Goal: Task Accomplishment & Management: Manage account settings

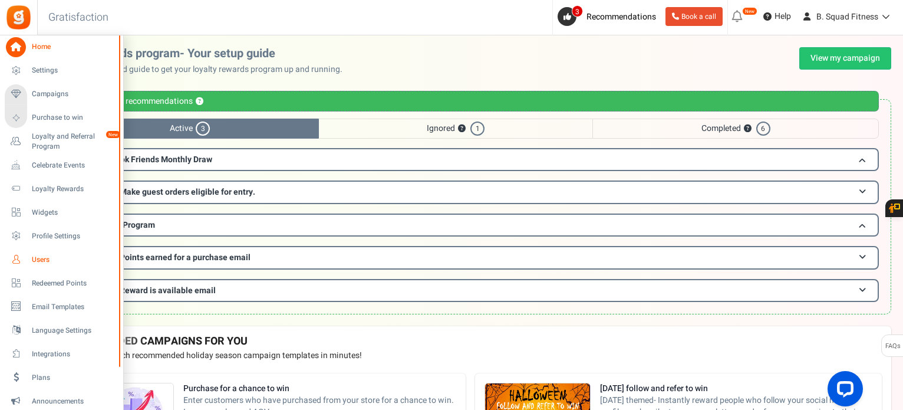
click at [28, 262] on link "Users" at bounding box center [61, 259] width 113 height 20
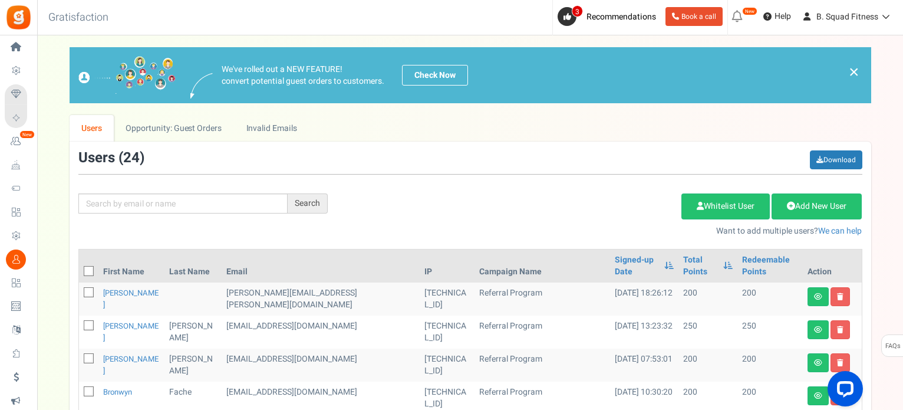
click at [456, 226] on p "Want to add multiple users? We can help" at bounding box center [603, 231] width 517 height 12
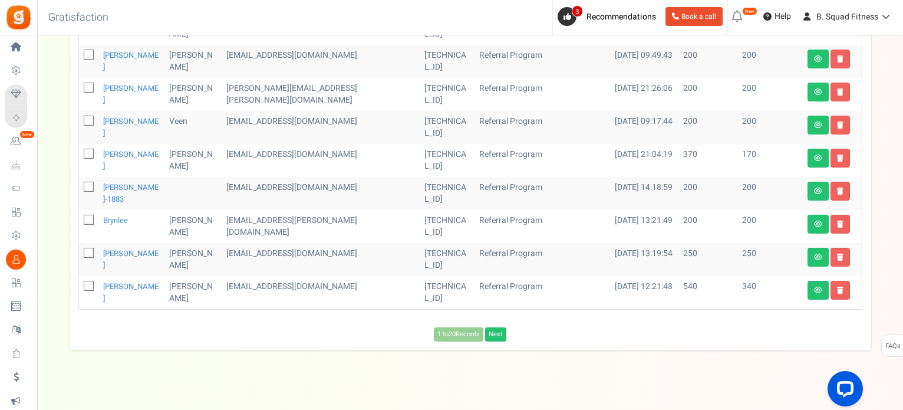
scroll to position [644, 0]
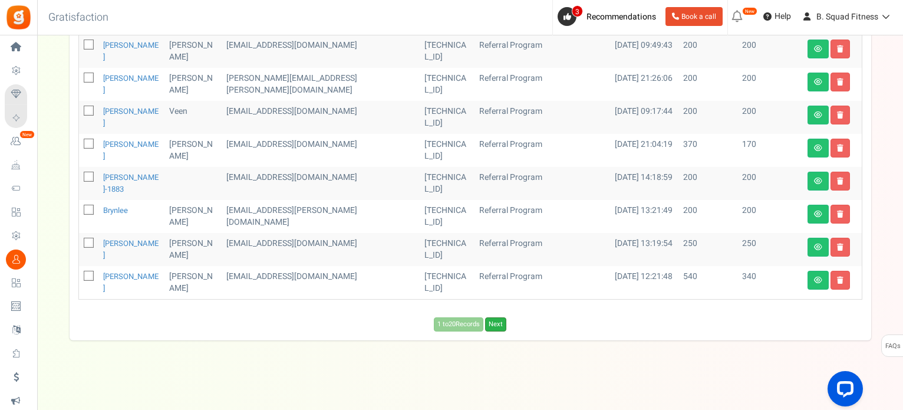
click at [498, 327] on link "Next" at bounding box center [495, 324] width 21 height 14
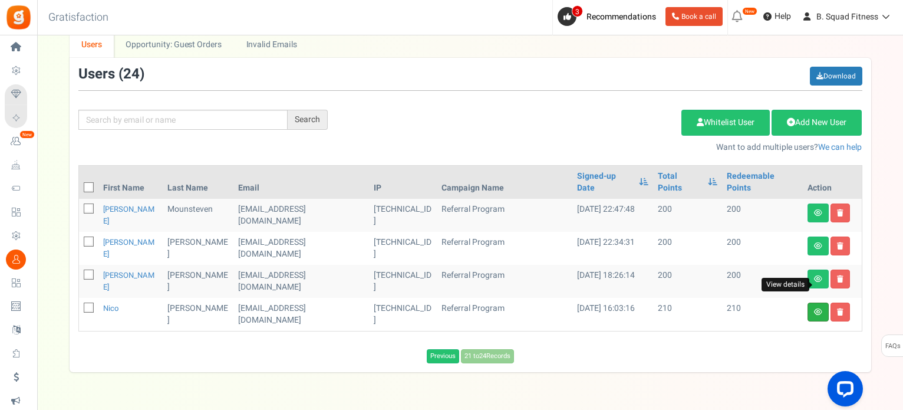
click at [815, 308] on icon at bounding box center [818, 311] width 8 height 7
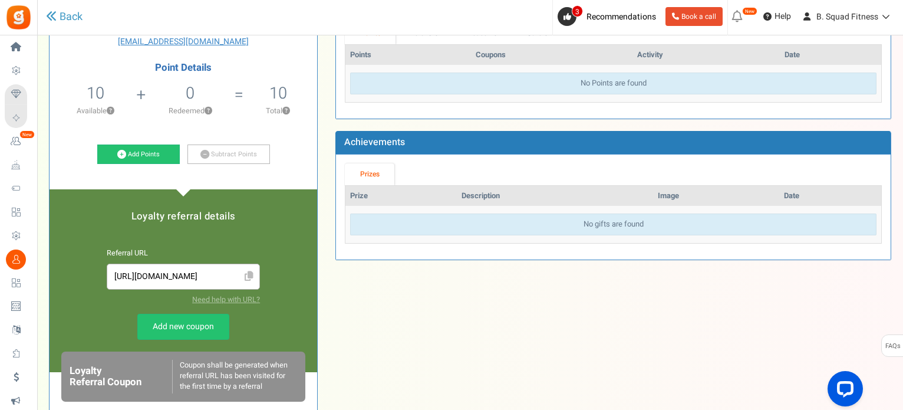
scroll to position [32, 0]
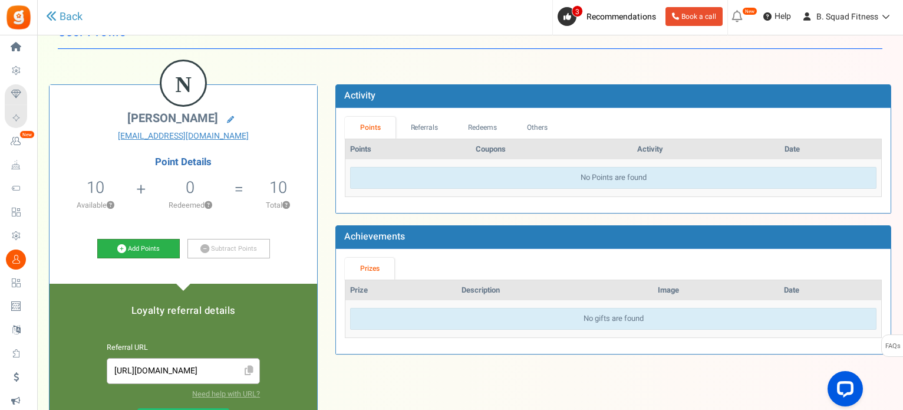
click at [111, 247] on link "Add Points" at bounding box center [138, 249] width 83 height 20
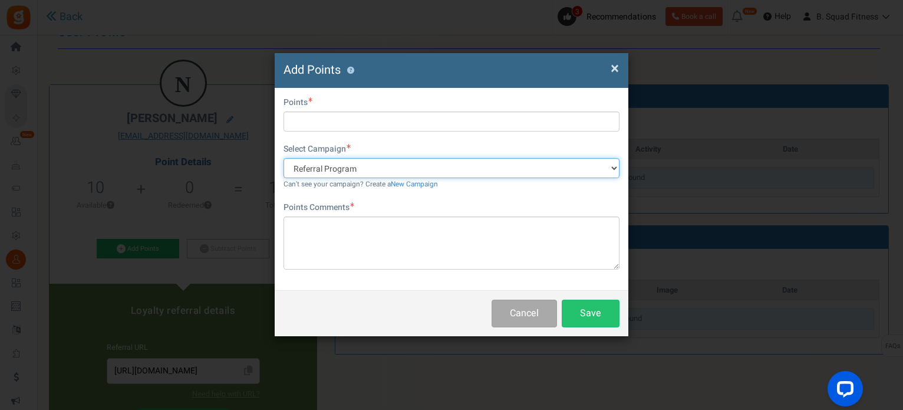
click at [611, 164] on select "Referral Program" at bounding box center [452, 168] width 336 height 20
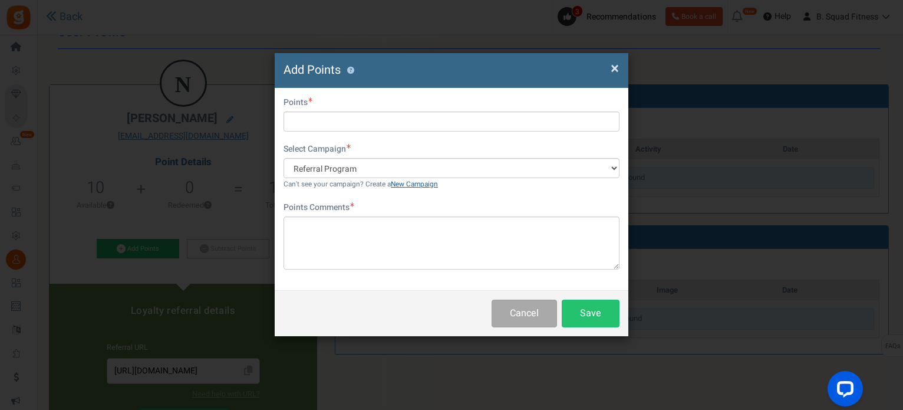
click at [400, 188] on link "New Campaign" at bounding box center [414, 184] width 47 height 10
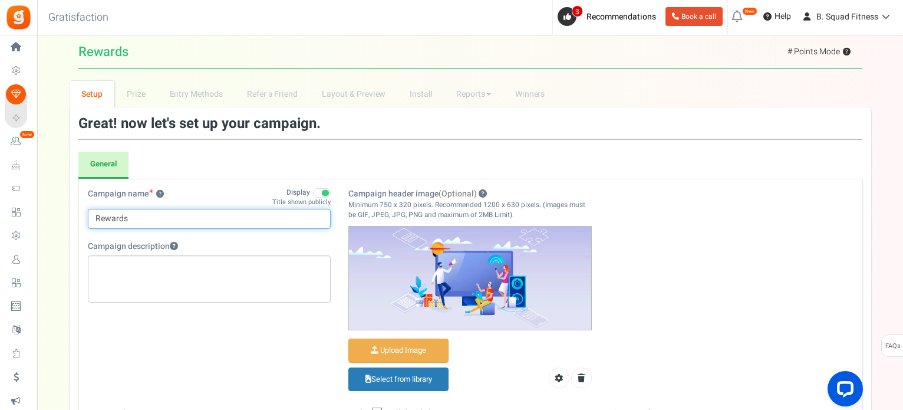
drag, startPoint x: 144, startPoint y: 213, endPoint x: 71, endPoint y: 214, distance: 73.1
click at [71, 214] on div "Great! now let's set up your campaign. General Registration Form Restrictions ?…" at bounding box center [471, 411] width 802 height 608
type input "B"
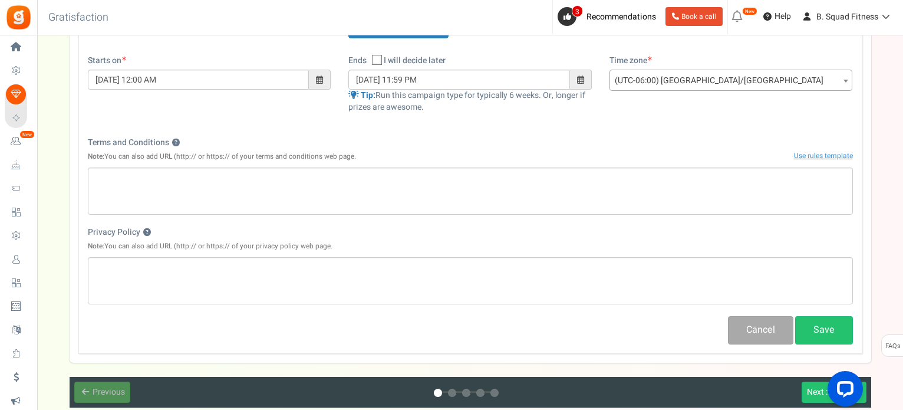
scroll to position [354, 0]
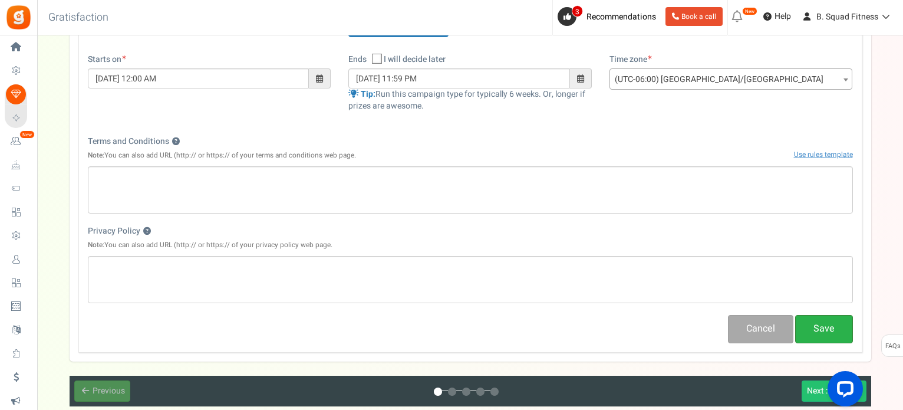
type input "Flash Sale"
drag, startPoint x: 837, startPoint y: 333, endPoint x: 797, endPoint y: 284, distance: 63.3
click at [797, 284] on div "Campaign name ? Display Title shown publicly Flash Sale This will be shown to t…" at bounding box center [470, 89] width 784 height 528
click at [828, 332] on button "Save" at bounding box center [824, 329] width 58 height 28
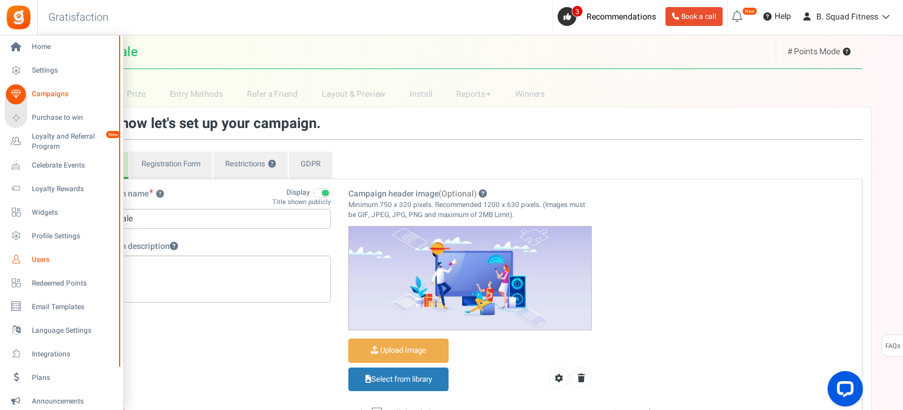
click at [33, 255] on span "Users" at bounding box center [73, 260] width 83 height 10
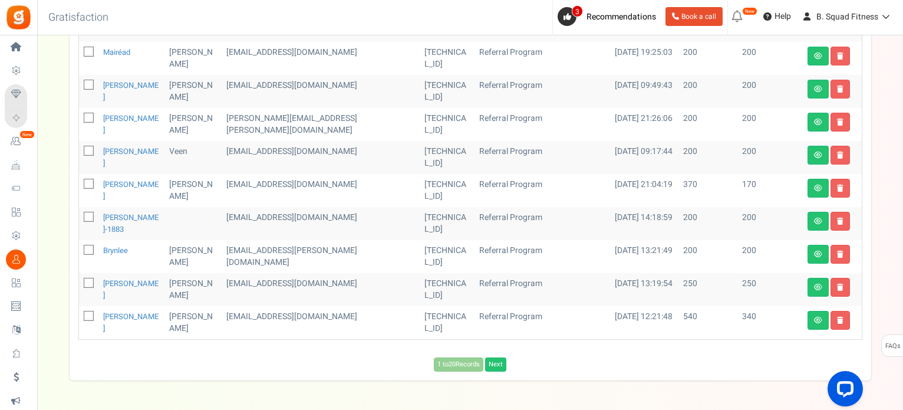
scroll to position [644, 0]
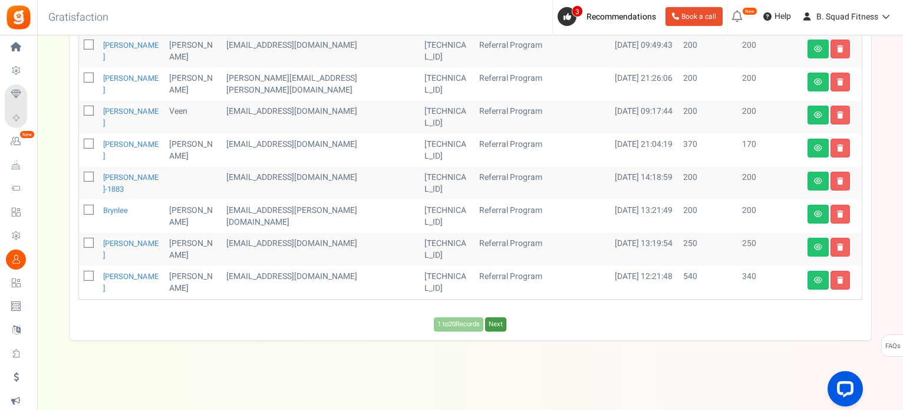
click at [500, 320] on link "Next" at bounding box center [495, 324] width 21 height 14
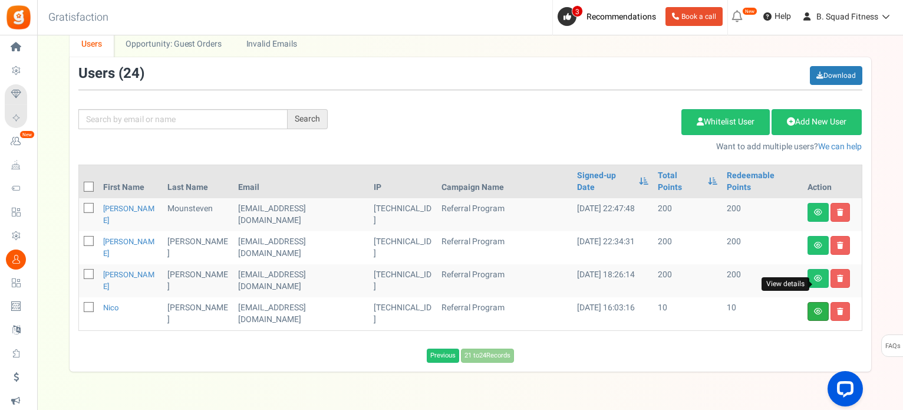
click at [819, 308] on icon at bounding box center [818, 311] width 8 height 7
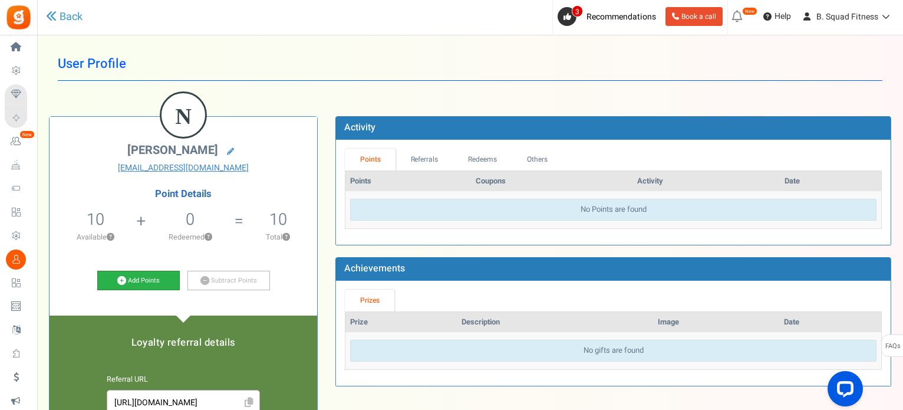
click at [134, 271] on link "Add Points" at bounding box center [138, 281] width 83 height 20
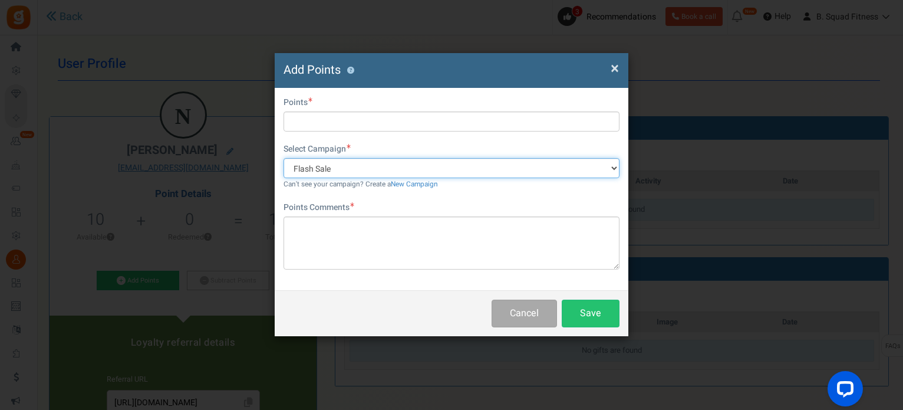
click at [371, 173] on select "Flash Sale Referral Program" at bounding box center [452, 168] width 336 height 20
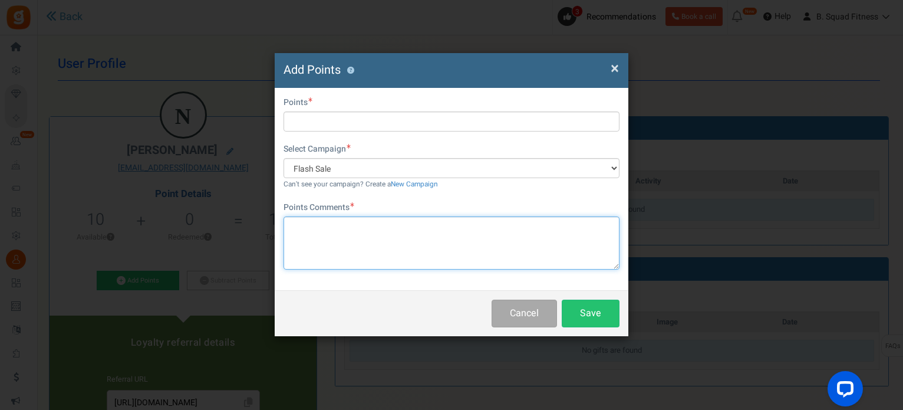
click at [353, 242] on textarea at bounding box center [452, 242] width 336 height 53
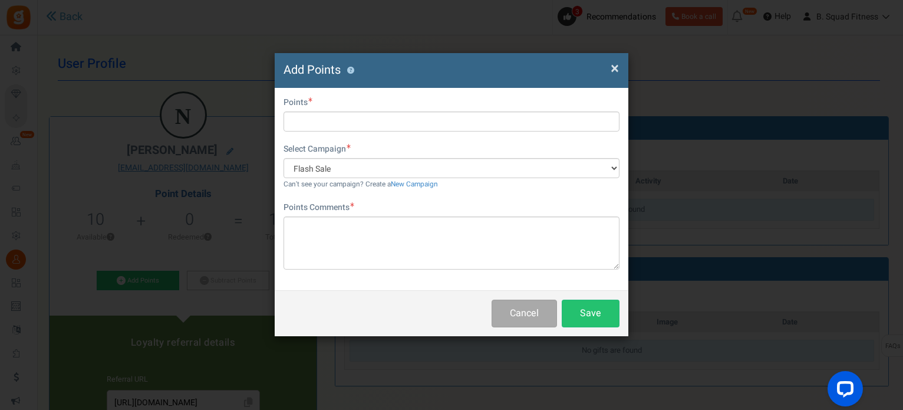
click at [618, 67] on span "×" at bounding box center [615, 68] width 8 height 22
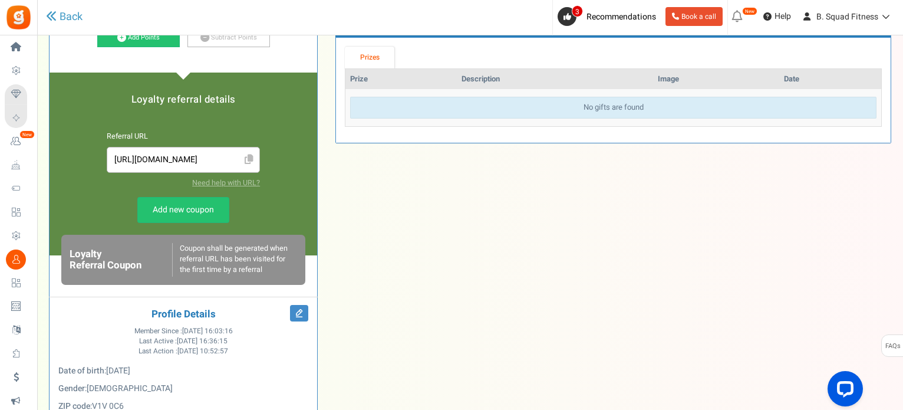
scroll to position [295, 0]
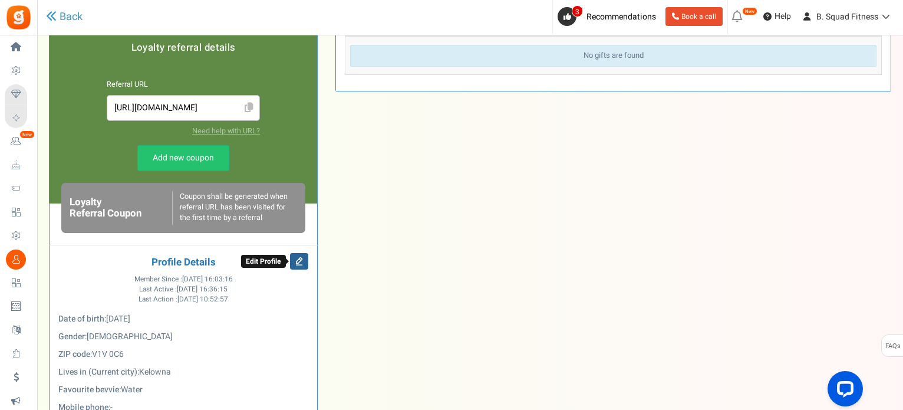
click at [298, 256] on icon at bounding box center [299, 261] width 18 height 17
select select "[DEMOGRAPHIC_DATA]"
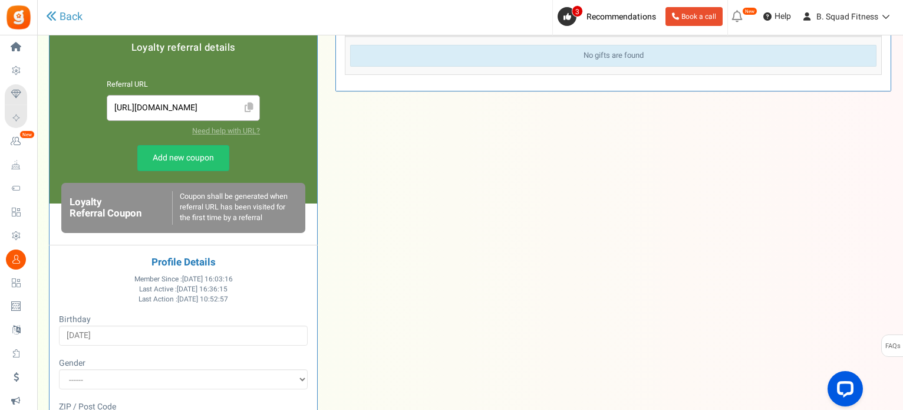
click at [377, 249] on div "N [PERSON_NAME] [EMAIL_ADDRESS][DOMAIN_NAME] Point Details 10 10 Redeemable 0 E…" at bounding box center [470, 362] width 860 height 1117
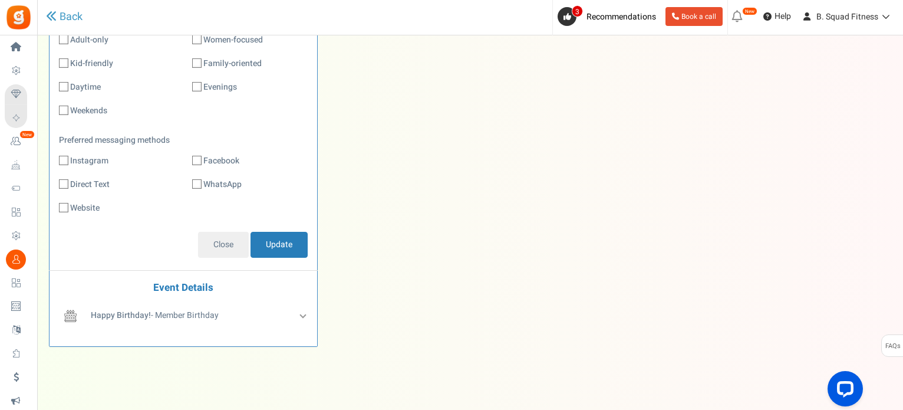
scroll to position [875, 0]
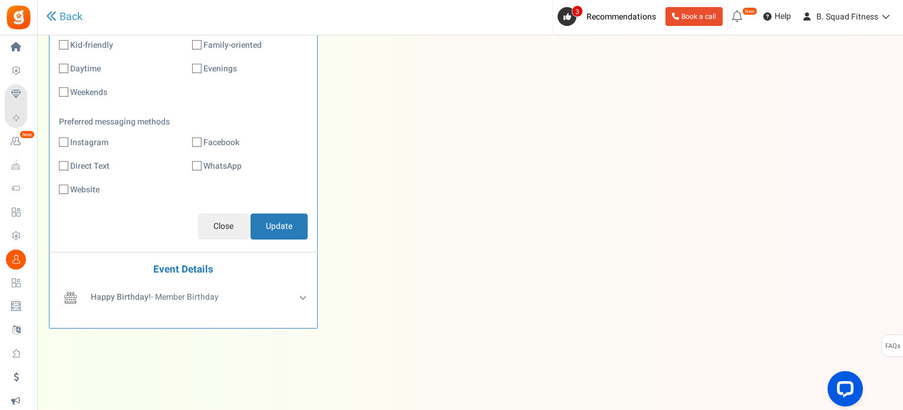
click at [224, 228] on input "Close" at bounding box center [223, 226] width 51 height 26
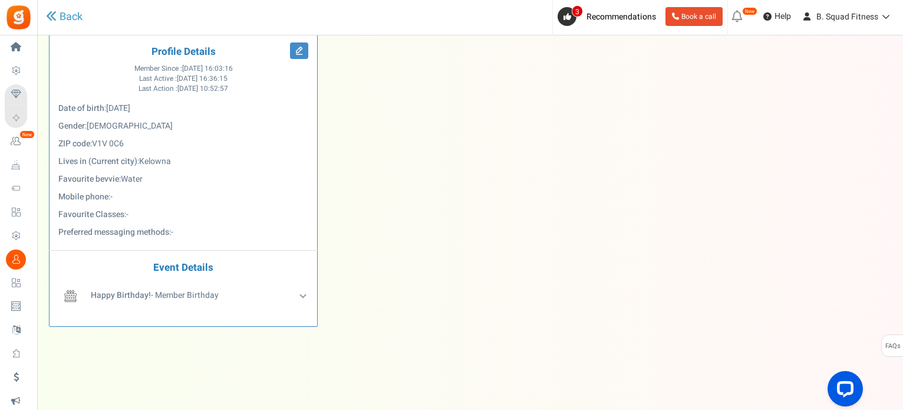
scroll to position [504, 0]
